Goal: Information Seeking & Learning: Learn about a topic

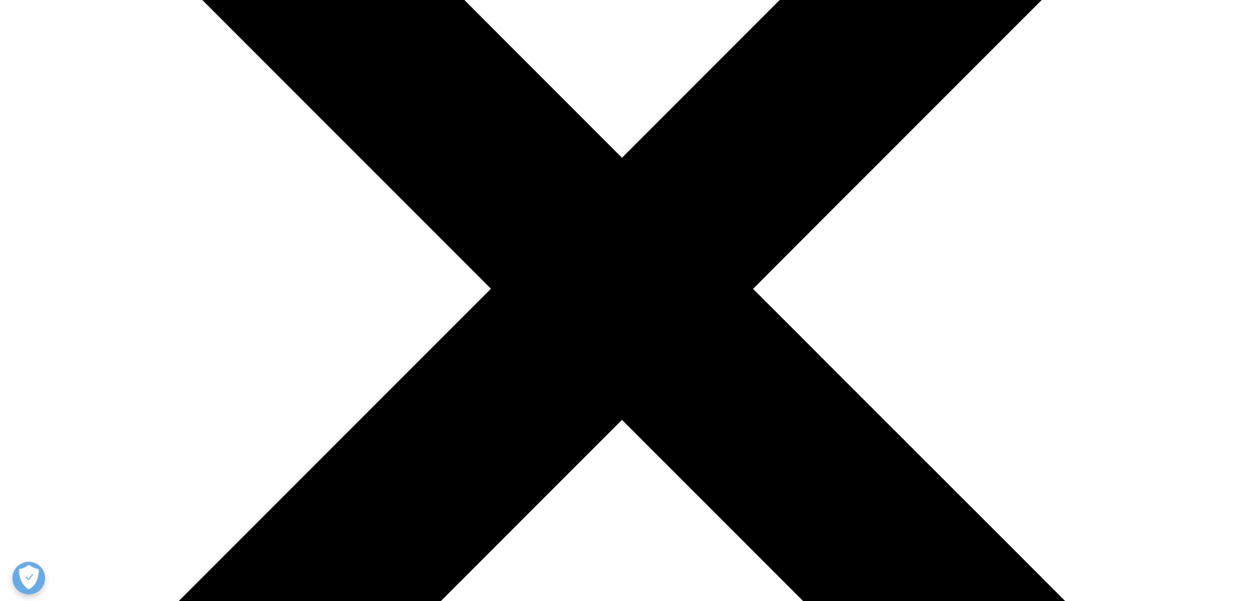
scroll to position [327, 0]
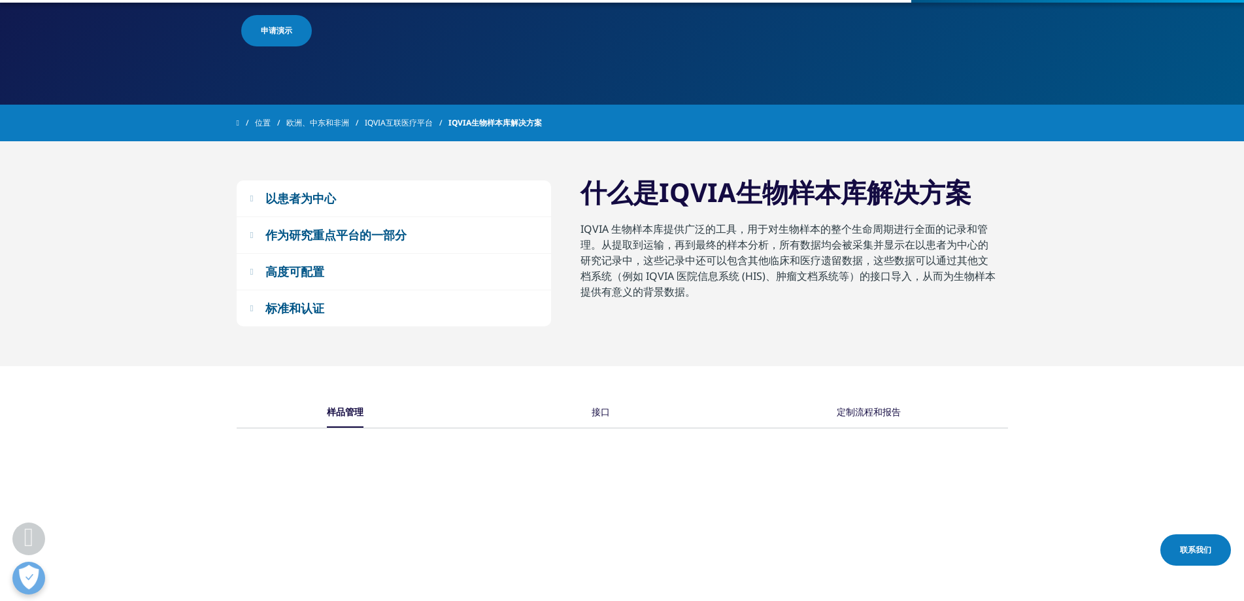
click at [609, 412] on font "接口" at bounding box center [601, 411] width 18 height 12
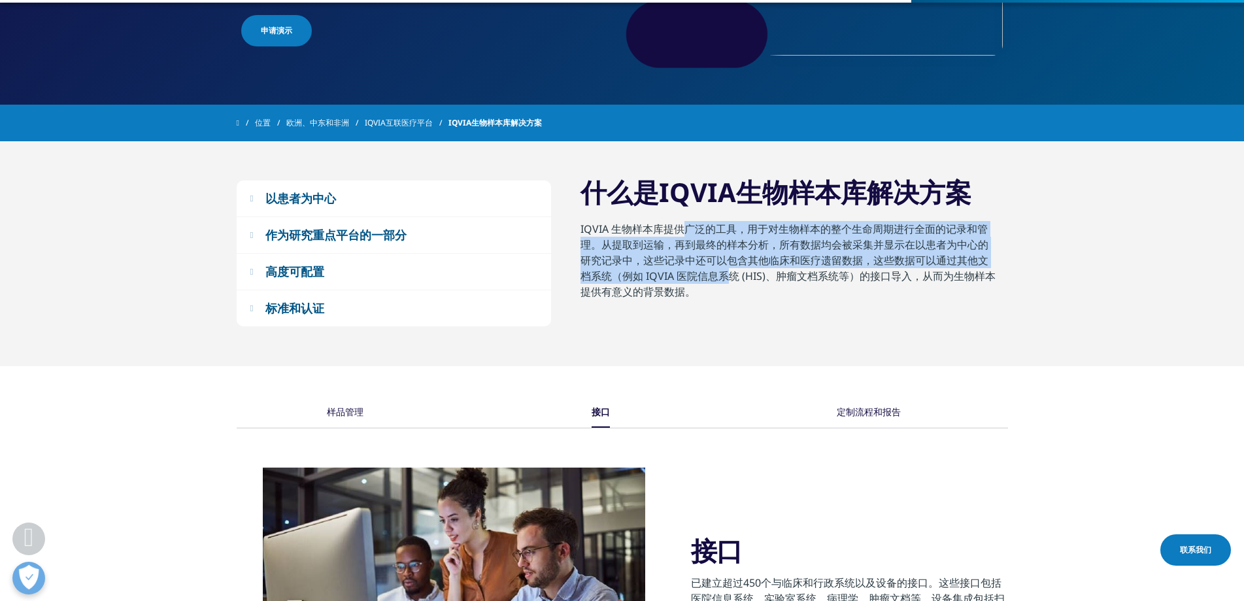
drag, startPoint x: 678, startPoint y: 225, endPoint x: 722, endPoint y: 301, distance: 88.1
click at [718, 267] on p "IQVIA 生物样本库提供广泛的工具，用于对生物样本的整个生命周期进行全面的记录和管理。从提取到运输，再到最终的样本分析，所有数据均会被采集并显示在以患者为中…" at bounding box center [789, 264] width 418 height 86
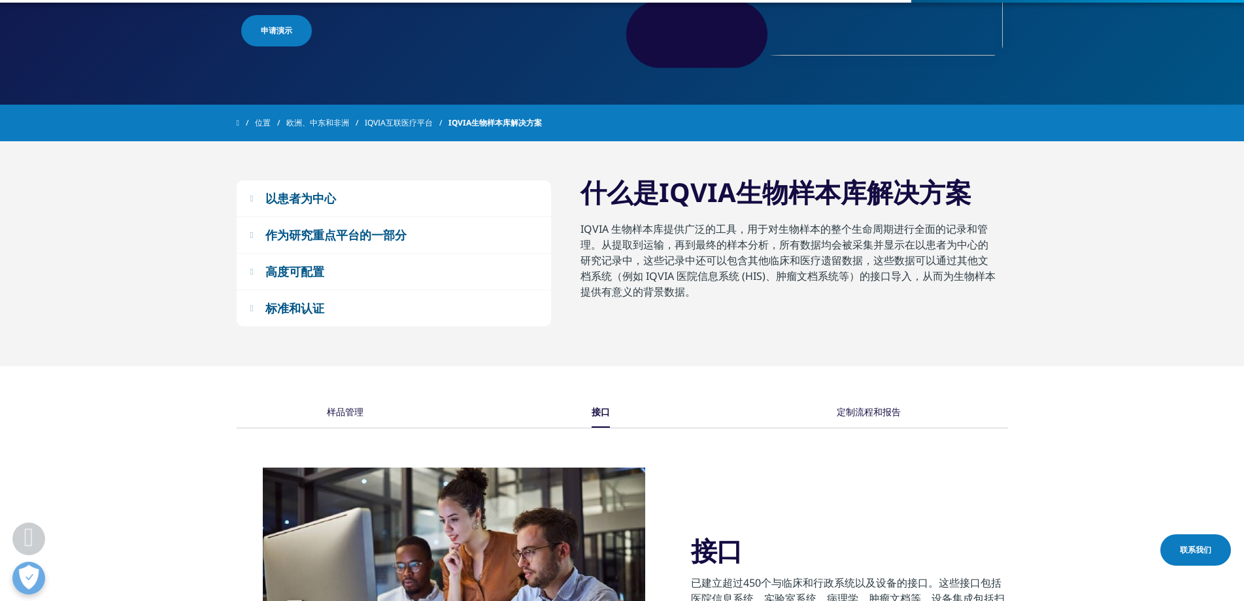
click at [726, 304] on p "IQVIA 生物样本库提供广泛的工具，用于对生物样本的整个生命周期进行全面的记录和管理。从提取到运输，再到最终的样本分析，所有数据均会被采集并显示在以患者为中…" at bounding box center [789, 264] width 418 height 86
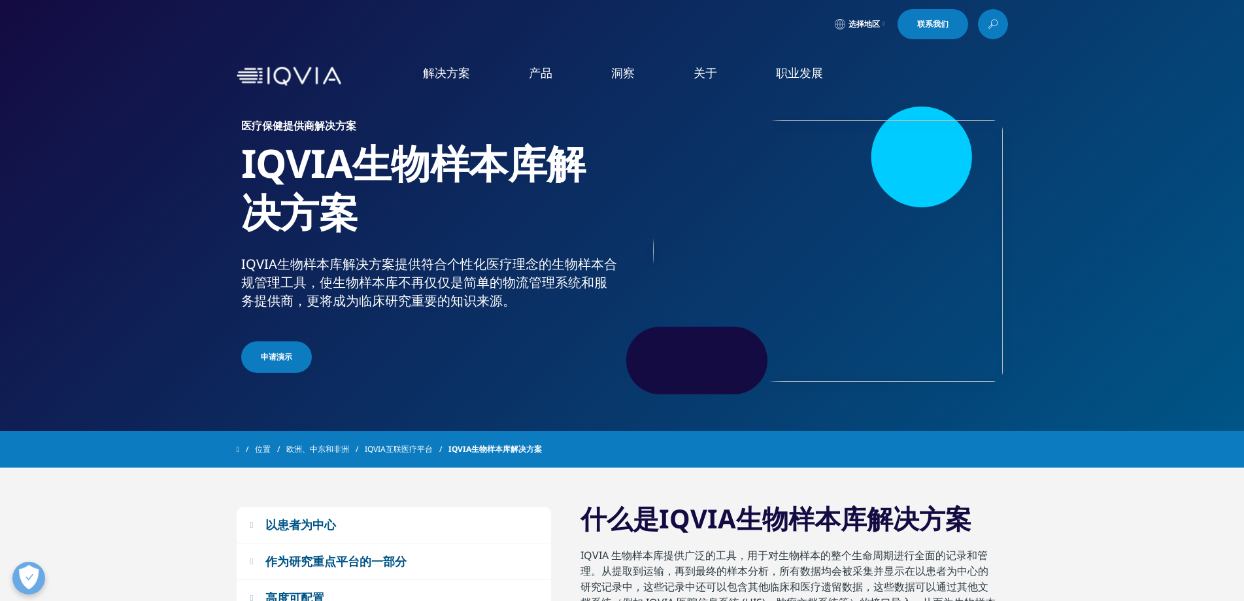
scroll to position [0, 0]
click at [536, 76] on font "产品" at bounding box center [541, 73] width 24 height 16
drag, startPoint x: 536, startPoint y: 76, endPoint x: 236, endPoint y: 93, distance: 300.5
click at [240, 94] on div "解决方案 快速查找功能 Clear Search Loading 解决方案 研究与开发" at bounding box center [622, 77] width 771 height 62
drag, startPoint x: 0, startPoint y: 494, endPoint x: 100, endPoint y: 446, distance: 110.8
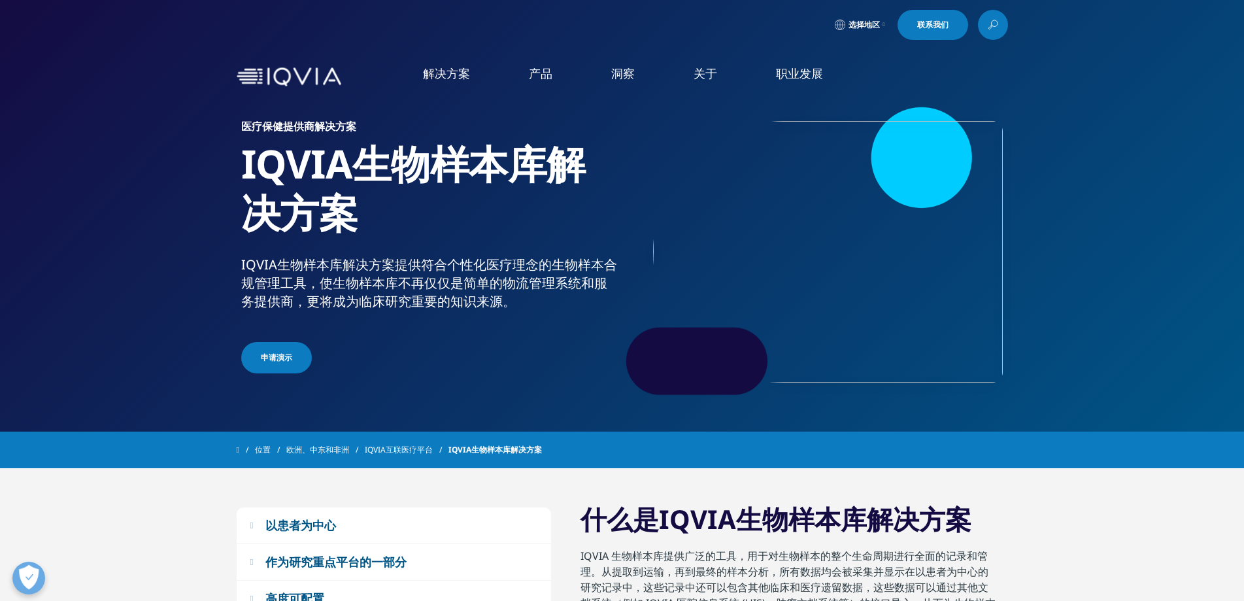
click at [3, 495] on section "以患者为中心 所有从其他系统（例如 IQVIA 医院信息系统 (HIS) 等）聚合的数据以及系统中的数据采集工具均以患者为中心进行组织。这形成了以患者为中心的…" at bounding box center [622, 580] width 1244 height 225
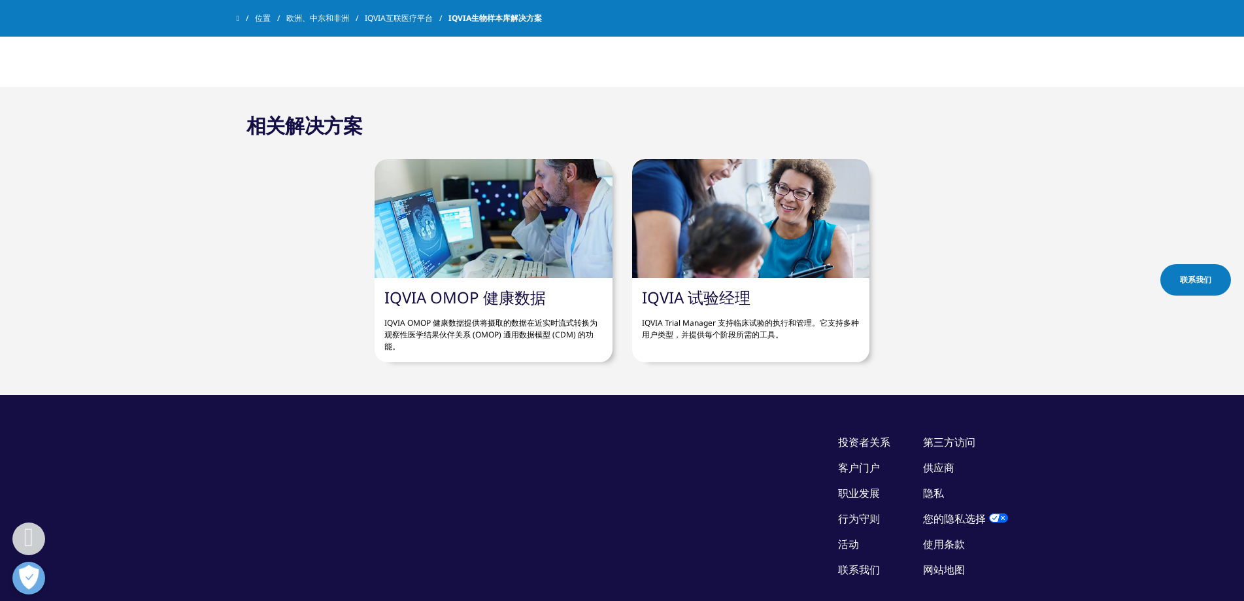
scroll to position [1097, 0]
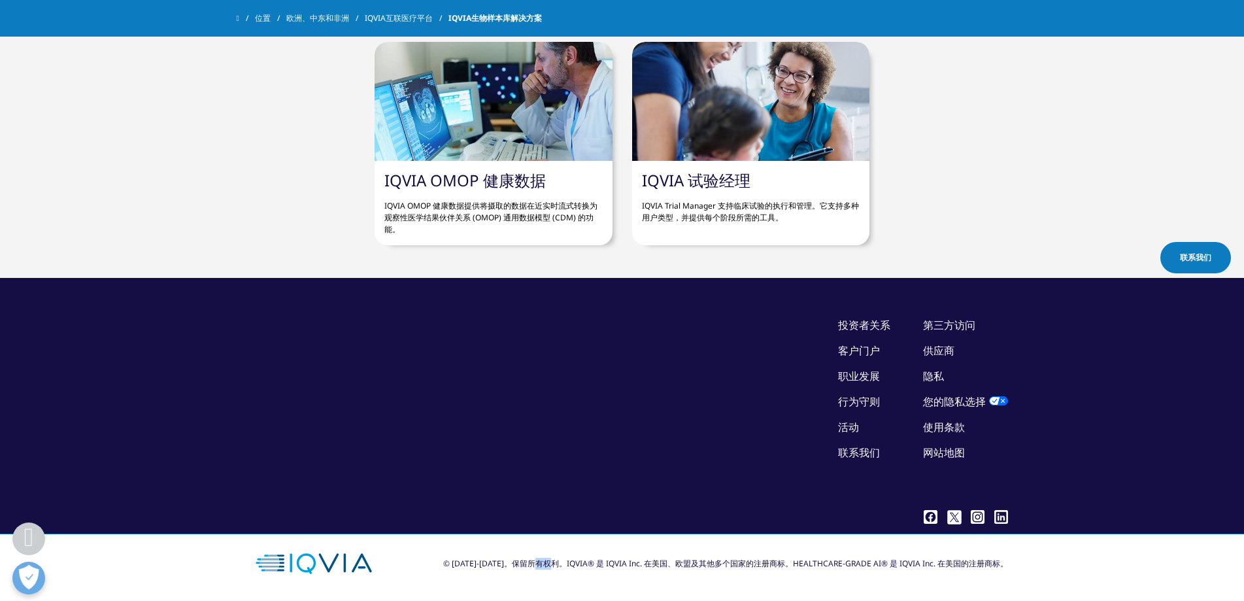
drag, startPoint x: 567, startPoint y: 558, endPoint x: 575, endPoint y: 558, distance: 7.8
click at [575, 558] on font "© [DATE]-[DATE]。保留所有权利。IQVIA® 是 IQVIA Inc. 在美国、欧盟及其他多个国家的注册商标。HEALTHCARE" at bounding box center [642, 563] width 399 height 11
drag, startPoint x: 586, startPoint y: 560, endPoint x: 563, endPoint y: 562, distance: 23.0
click at [563, 562] on font "© [DATE]-[DATE]。保留所有权利。IQVIA® 是 IQVIA Inc. 在美国、欧盟及其他多个国家的注册商标。HEALTHCARE" at bounding box center [642, 563] width 399 height 11
copy font "IQVIA"
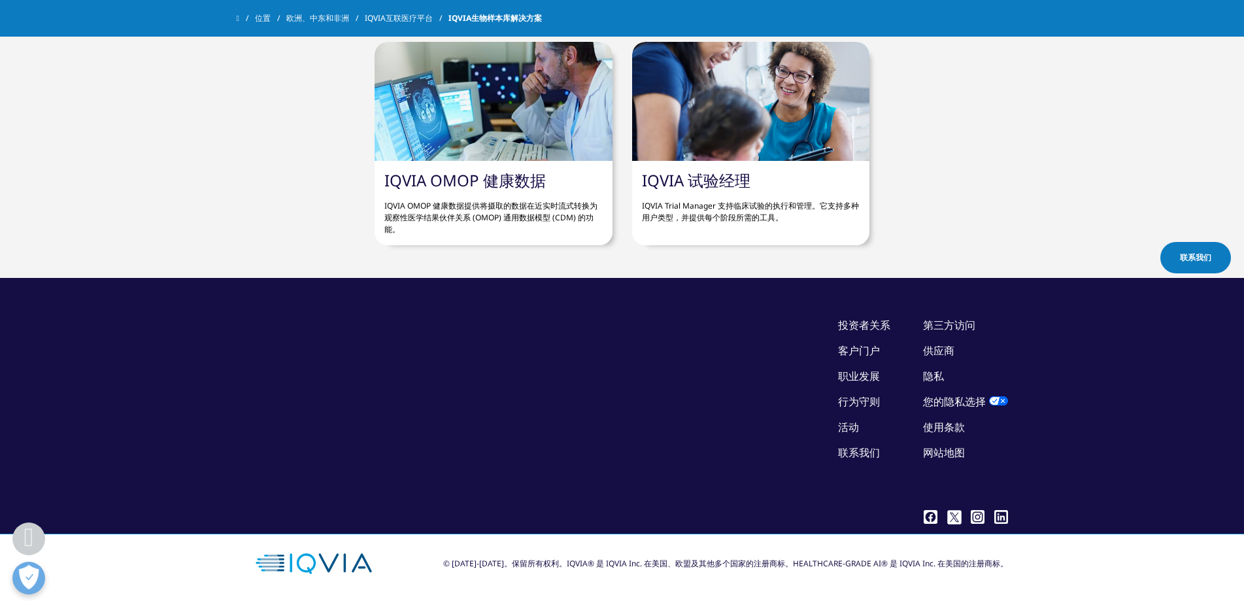
click at [7, 242] on section "相关解决方案 IQVIA OMOP 健康数据 IQVIA OMOP 健康数据提供将摄取的数据在近实时流式转换为观察性医学结果伙伴关系 (OMOP) 通用数据模…" at bounding box center [622, 124] width 1244 height 308
